Goal: Find specific page/section: Find specific page/section

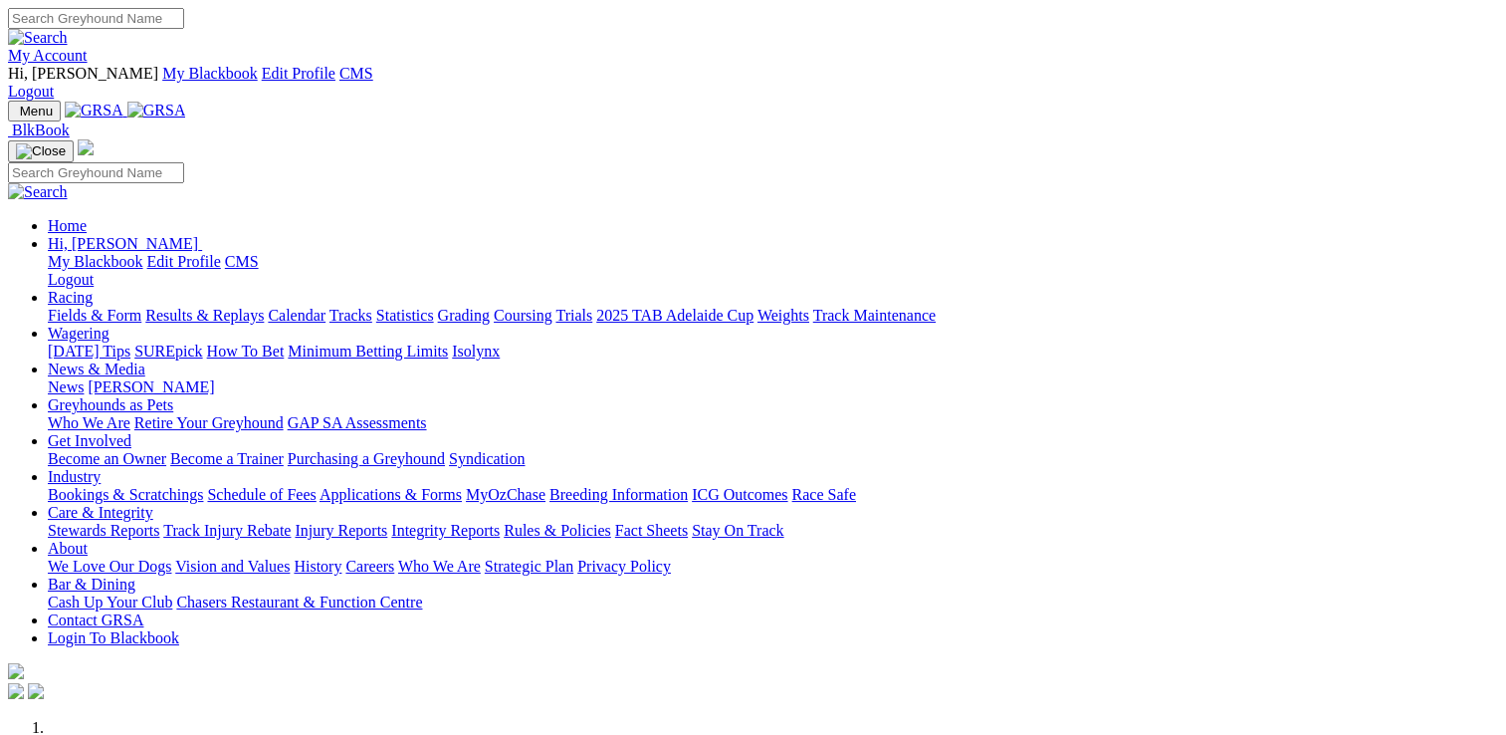
click at [153, 504] on link "Care & Integrity" at bounding box center [101, 512] width 106 height 17
click at [159, 522] on link "Stewards Reports" at bounding box center [104, 530] width 112 height 17
